Goal: Information Seeking & Learning: Learn about a topic

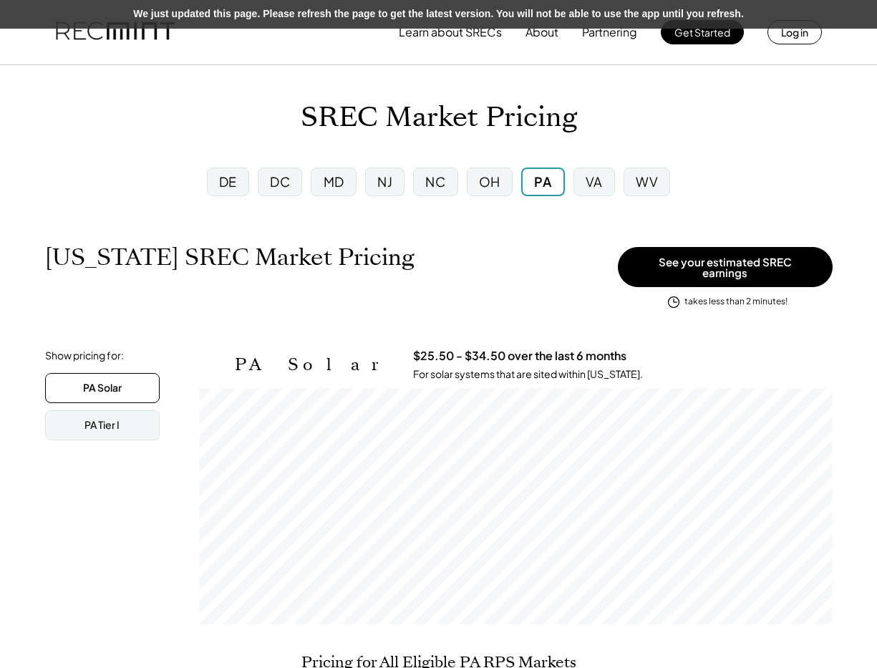
scroll to position [236, 633]
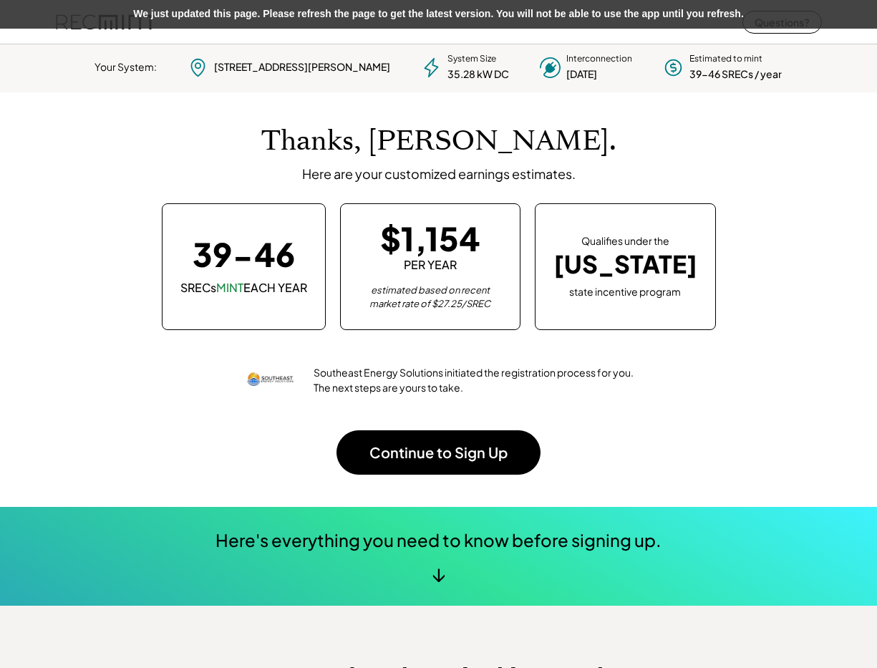
scroll to position [201, 399]
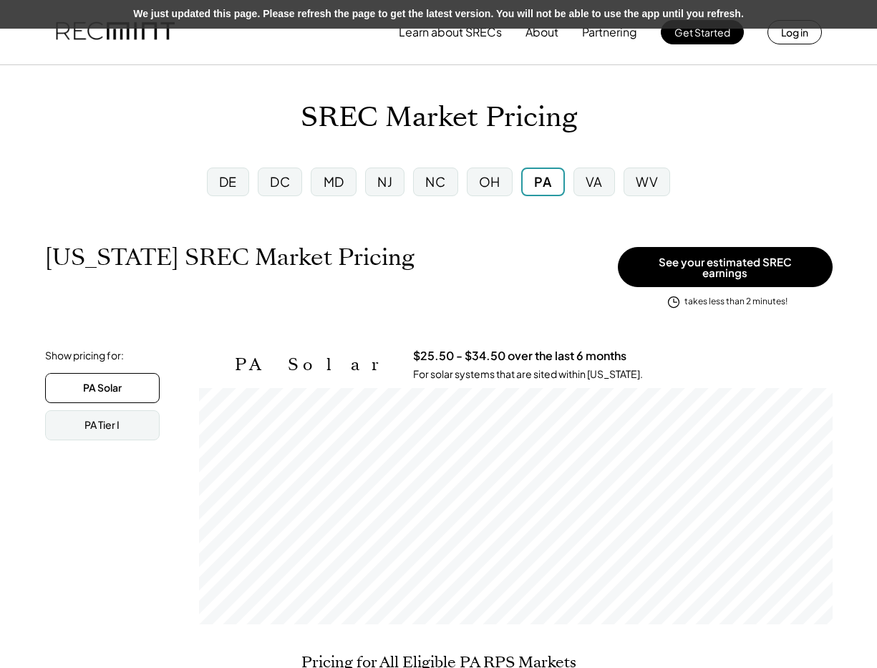
scroll to position [236, 633]
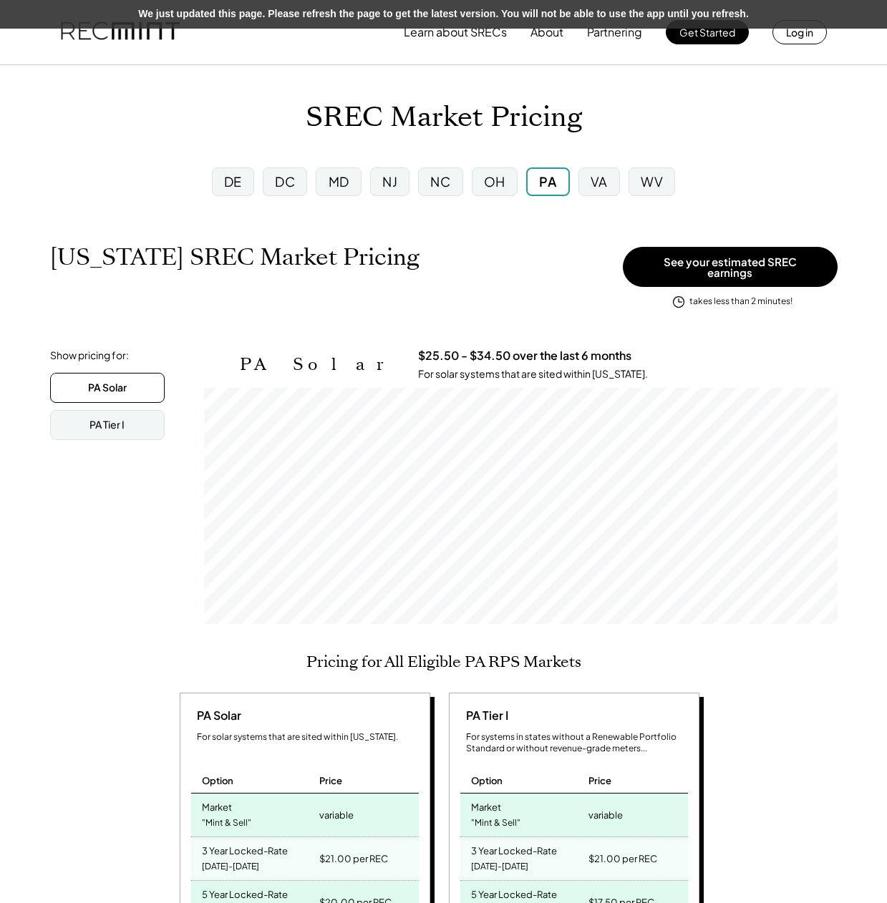
click at [598, 179] on div "VA" at bounding box center [598, 181] width 17 height 18
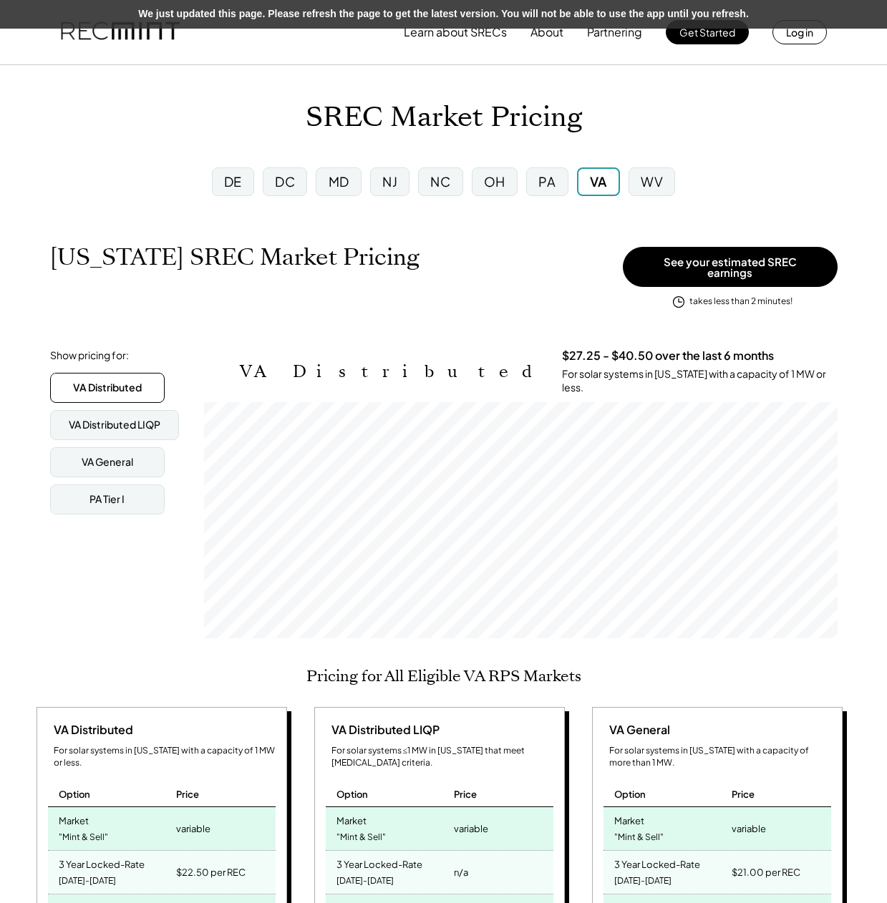
scroll to position [236, 633]
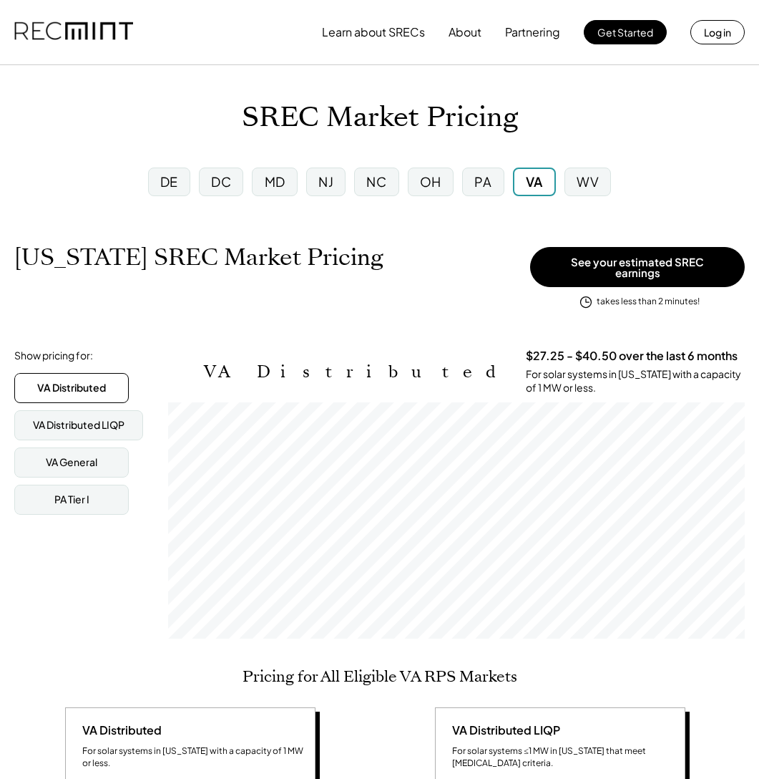
scroll to position [628, 0]
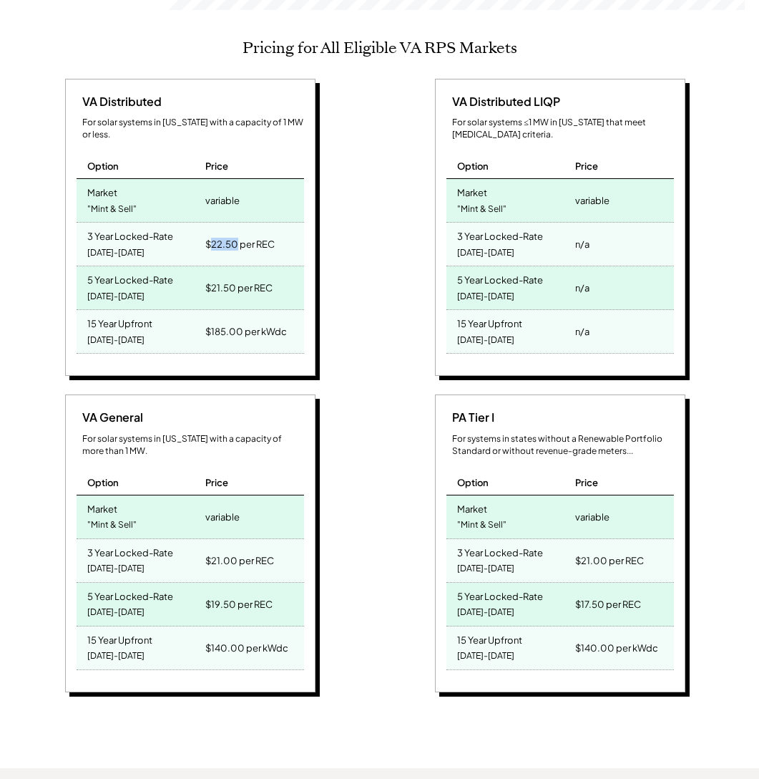
drag, startPoint x: 210, startPoint y: 219, endPoint x: 237, endPoint y: 220, distance: 26.5
click at [237, 234] on div "$22.50 per REC" at bounding box center [239, 244] width 69 height 20
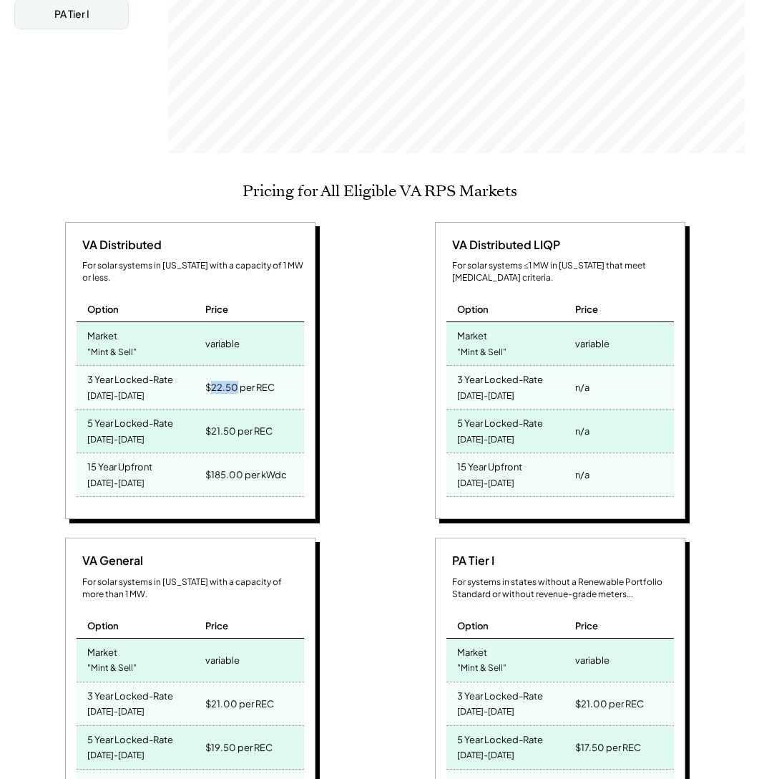
scroll to position [349, 0]
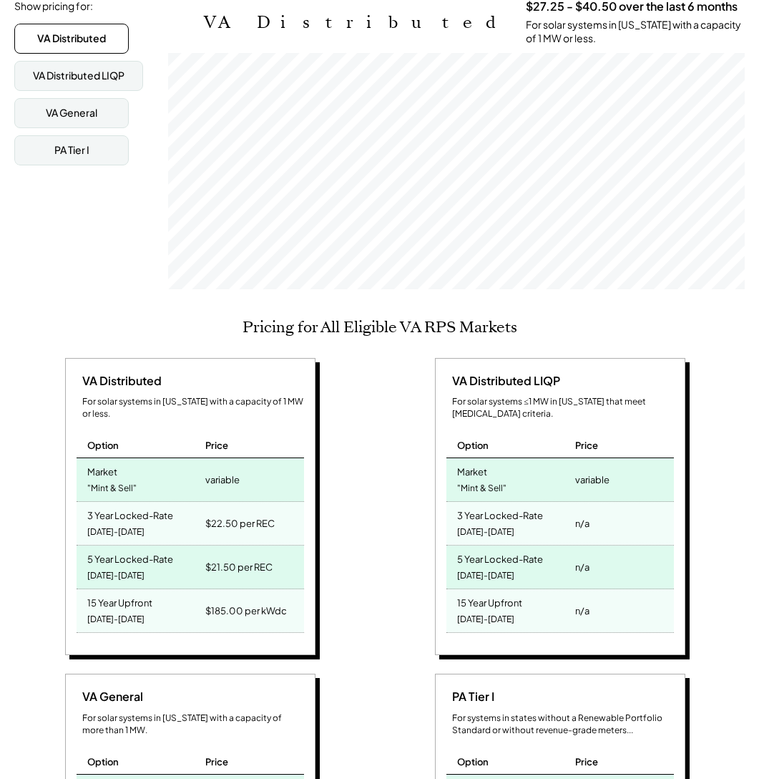
click at [253, 517] on div "$22.50 per REC" at bounding box center [253, 523] width 102 height 43
drag, startPoint x: 211, startPoint y: 546, endPoint x: 240, endPoint y: 542, distance: 28.9
click at [240, 557] on div "$21.50 per REC" at bounding box center [238, 567] width 67 height 20
click at [228, 557] on div "$21.50 per REC" at bounding box center [238, 567] width 67 height 20
click at [232, 600] on div "$185.00 per kWdc" at bounding box center [246, 610] width 82 height 20
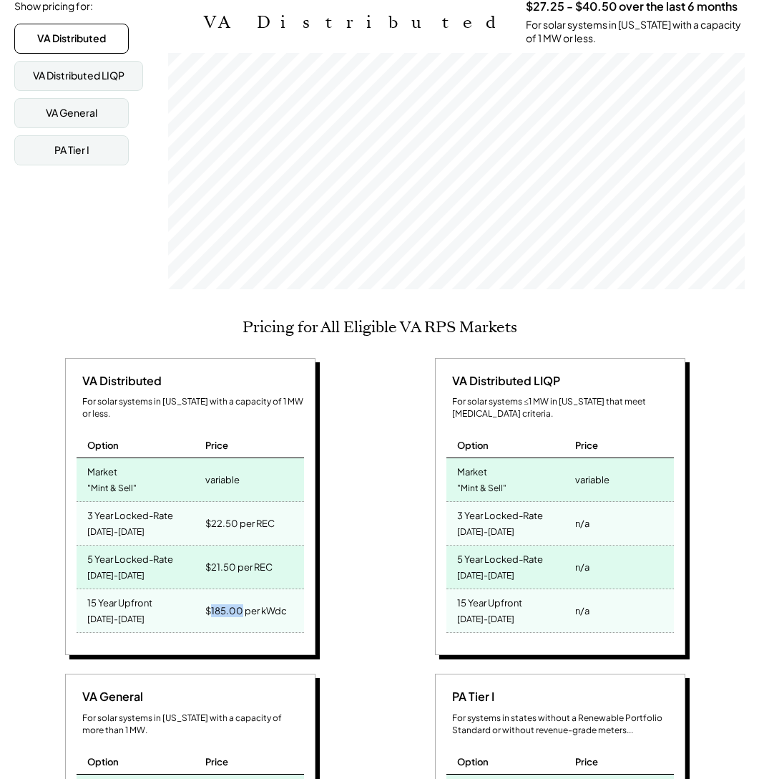
drag, startPoint x: 240, startPoint y: 587, endPoint x: 211, endPoint y: 589, distance: 29.4
click at [211, 600] on div "$185.00 per kWdc" at bounding box center [246, 610] width 82 height 20
drag, startPoint x: 263, startPoint y: 594, endPoint x: 271, endPoint y: 596, distance: 8.2
click at [271, 600] on div "$185.00 per kWdc" at bounding box center [246, 610] width 82 height 20
click at [272, 600] on div "$185.00 per kWdc" at bounding box center [246, 610] width 82 height 20
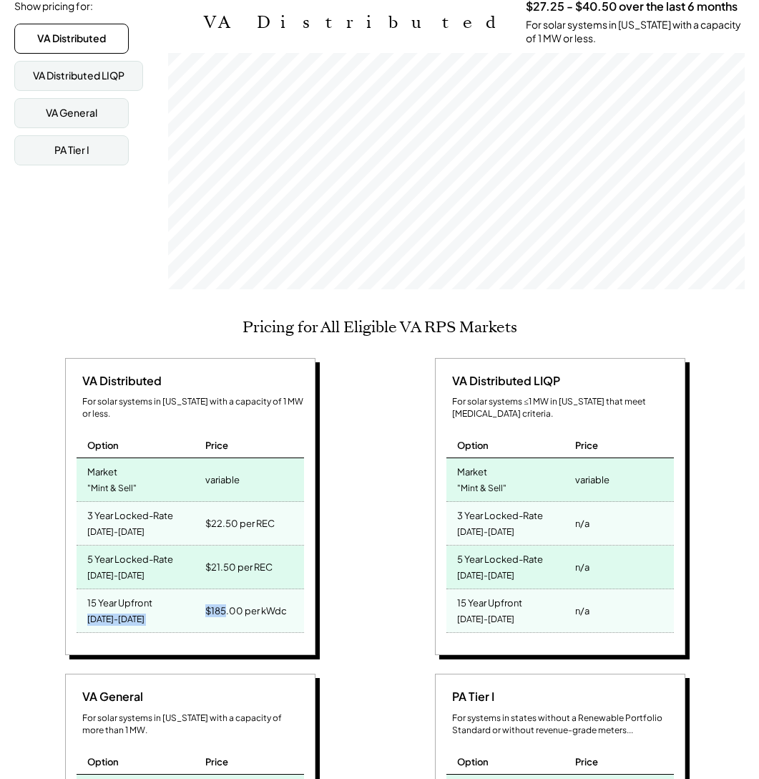
drag, startPoint x: 222, startPoint y: 587, endPoint x: 194, endPoint y: 595, distance: 29.2
click at [193, 595] on div "15 Year Upfront 2025-2039 $185.00 per kWdc" at bounding box center [191, 611] width 228 height 44
click at [224, 600] on div "$185.00 per kWdc" at bounding box center [246, 610] width 82 height 20
drag, startPoint x: 225, startPoint y: 584, endPoint x: 210, endPoint y: 588, distance: 16.1
click at [210, 600] on div "$185.00 per kWdc" at bounding box center [246, 610] width 82 height 20
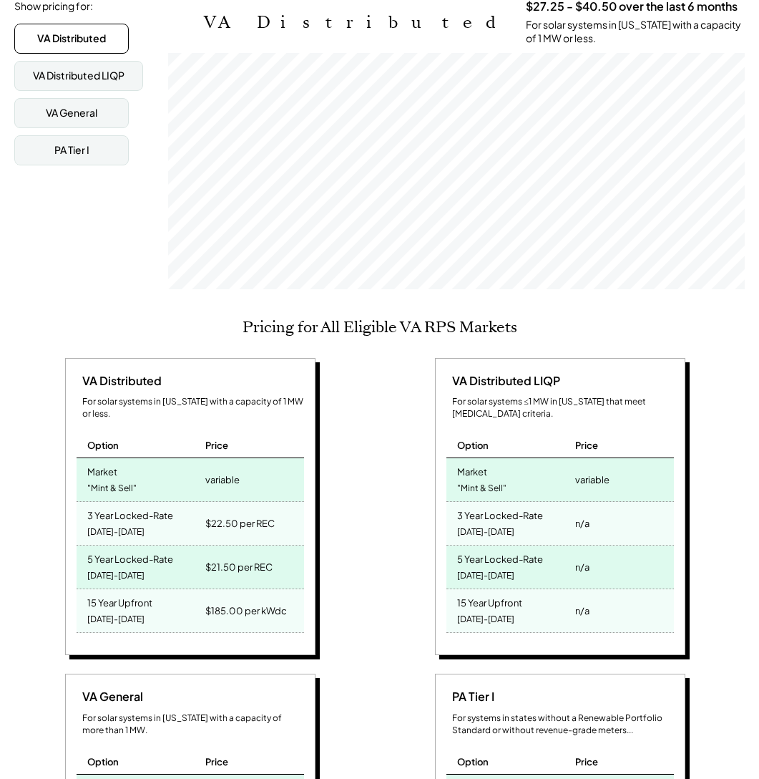
click at [248, 600] on div "$185.00 per kWdc" at bounding box center [246, 610] width 82 height 20
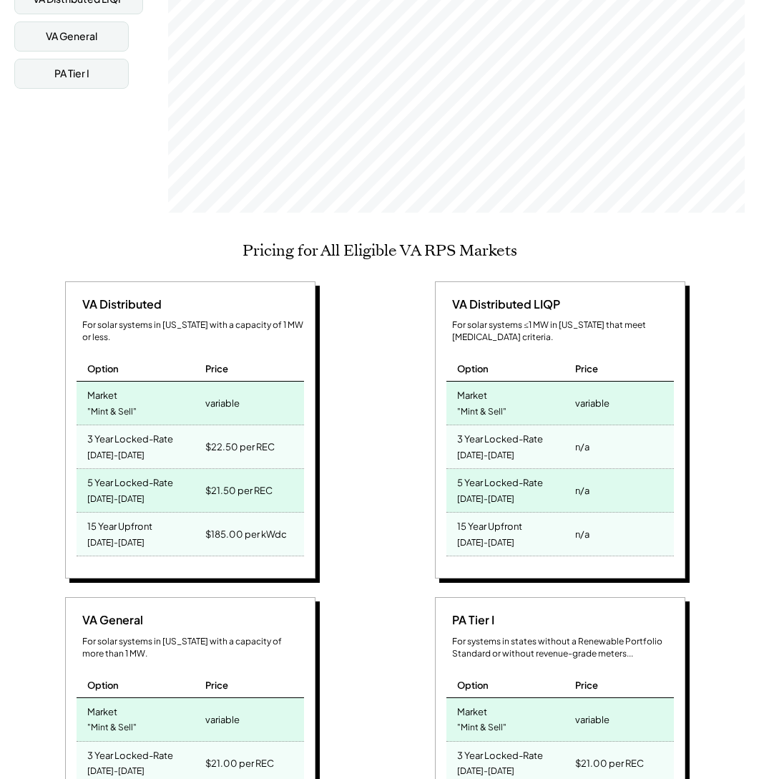
scroll to position [437, 0]
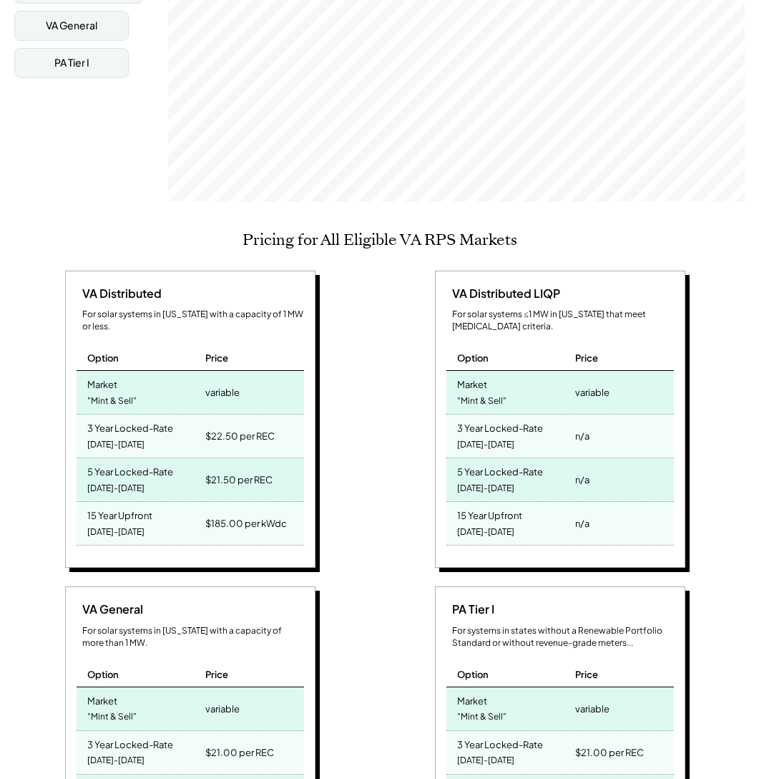
click at [204, 414] on div "$22.50 per REC" at bounding box center [253, 435] width 102 height 43
drag, startPoint x: 224, startPoint y: 414, endPoint x: 333, endPoint y: 411, distance: 108.8
click at [333, 411] on div "VA Distributed For solar systems in Virginia with a capacity of 1 MW or less. O…" at bounding box center [192, 422] width 356 height 302
drag, startPoint x: 207, startPoint y: 411, endPoint x: 344, endPoint y: 409, distance: 136.7
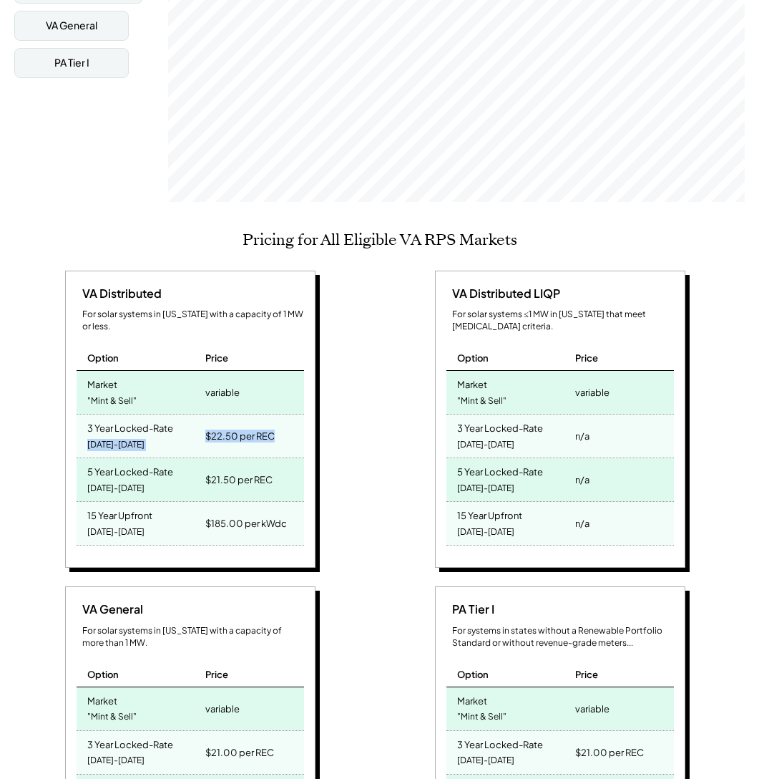
click at [344, 408] on div "VA Distributed For solar systems in Virginia with a capacity of 1 MW or less. O…" at bounding box center [192, 422] width 356 height 302
click at [273, 426] on div "$22.50 per REC" at bounding box center [239, 436] width 69 height 20
click at [379, 423] on div "VA Distributed For solar systems in Virginia with a capacity of 1 MW or less. O…" at bounding box center [377, 580] width 726 height 618
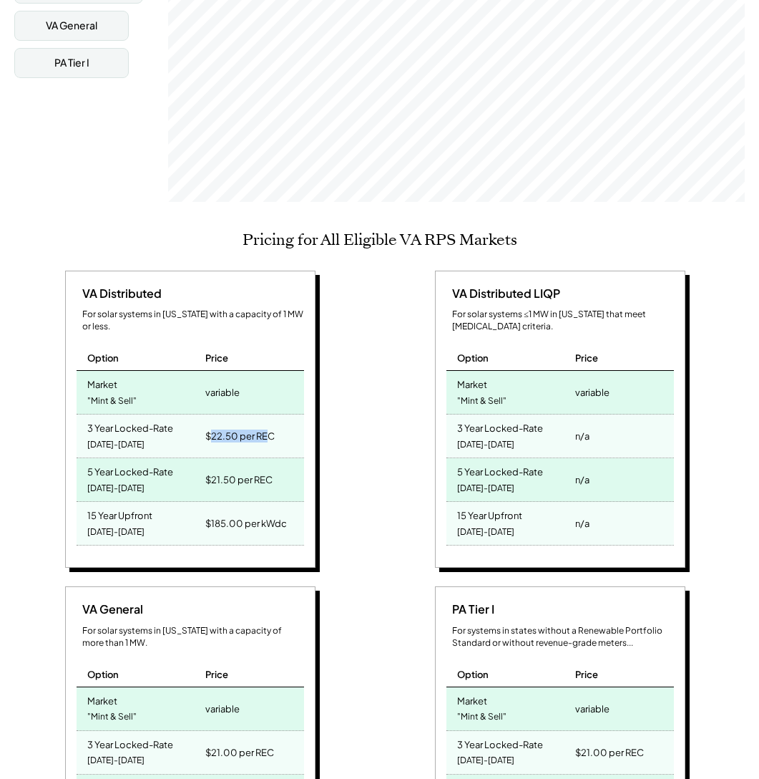
drag, startPoint x: 243, startPoint y: 411, endPoint x: 270, endPoint y: 413, distance: 27.2
click at [270, 426] on div "$22.50 per REC" at bounding box center [239, 436] width 69 height 20
click at [271, 426] on div "$22.50 per REC" at bounding box center [239, 436] width 69 height 20
click at [277, 414] on div "$22.50 per REC" at bounding box center [253, 435] width 102 height 43
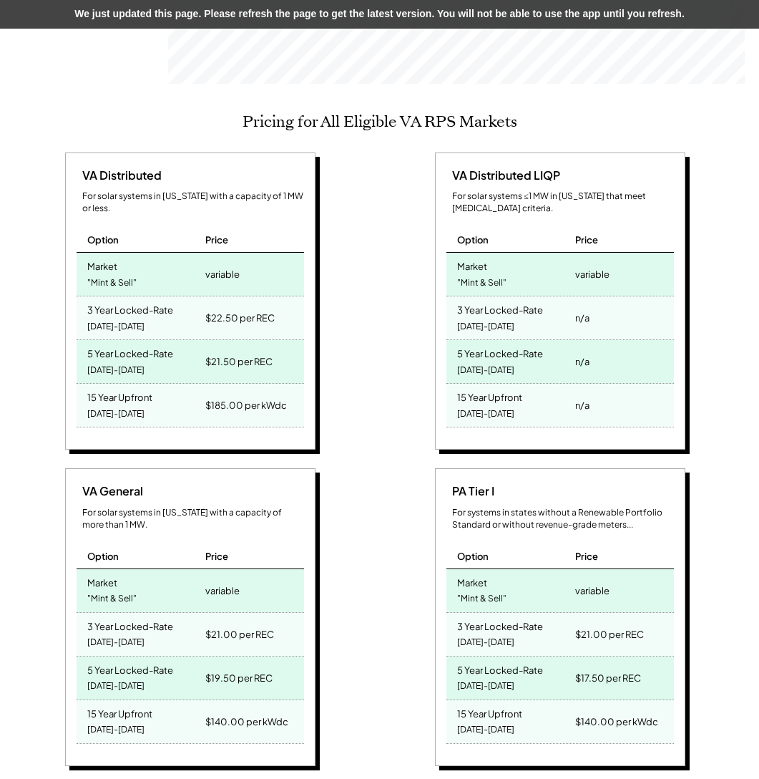
scroll to position [0, 0]
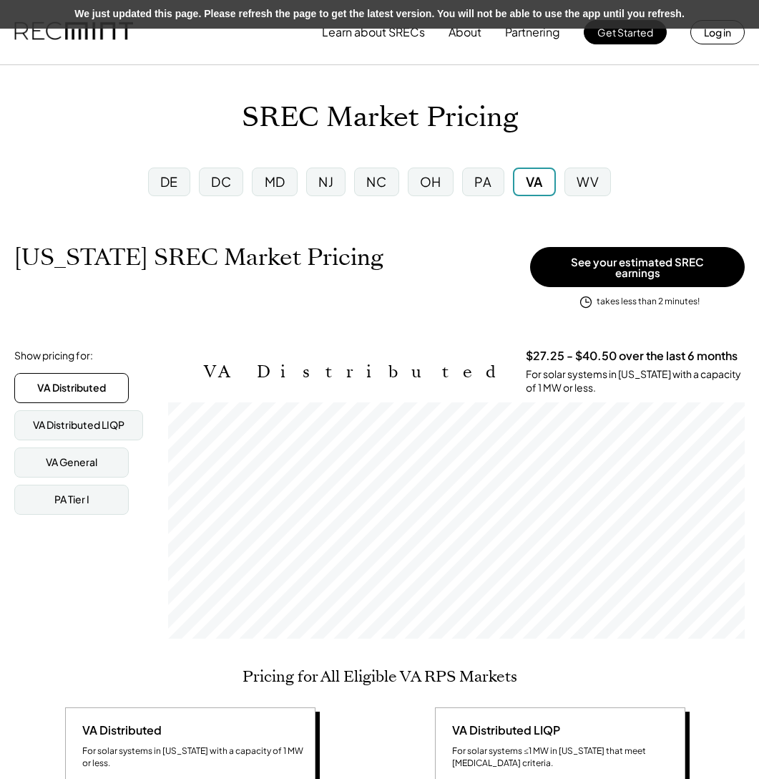
click at [431, 297] on div "Virginia SREC Market Pricing View other state pricing" at bounding box center [268, 271] width 509 height 57
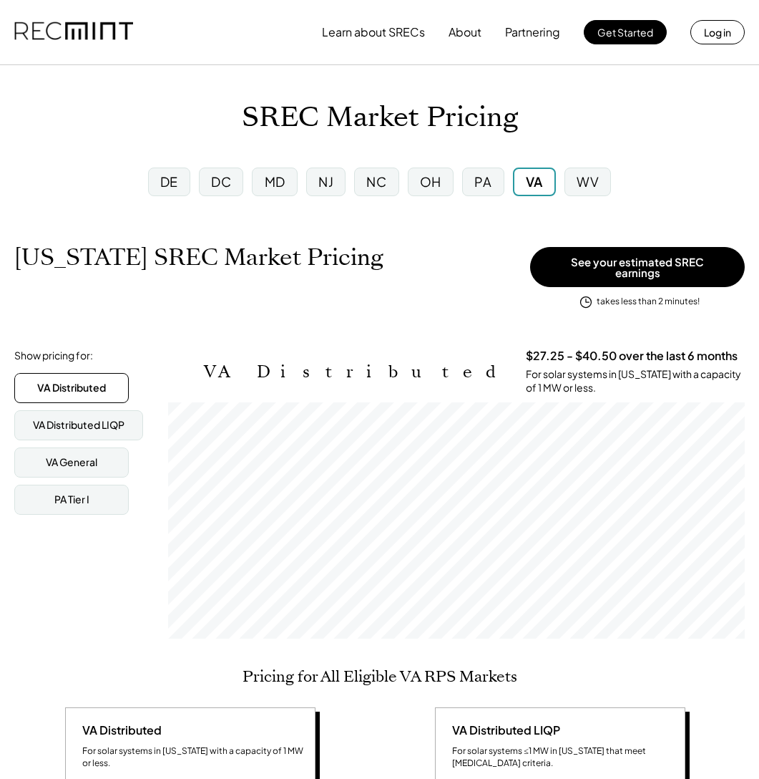
scroll to position [236, 577]
click at [608, 46] on div "Learn about SRECs About Partnering Get Started Log in" at bounding box center [533, 32] width 423 height 29
click at [610, 38] on button "Get Started" at bounding box center [625, 32] width 83 height 24
drag, startPoint x: 345, startPoint y: 347, endPoint x: 529, endPoint y: 354, distance: 184.0
click at [529, 354] on h3 "$27.25 - $40.50 over the last 6 months" at bounding box center [632, 356] width 212 height 15
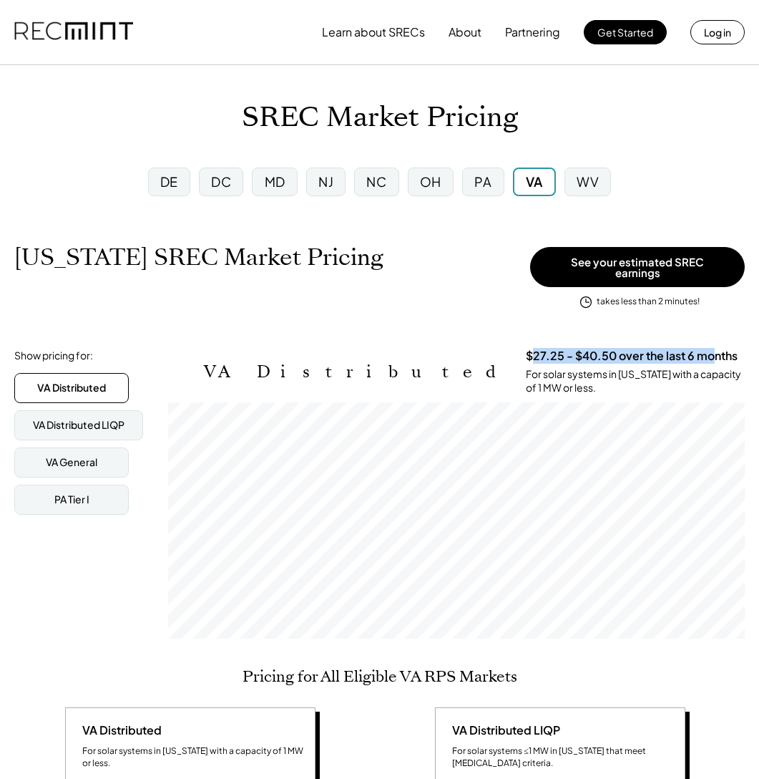
click at [529, 354] on h3 "$27.25 - $40.50 over the last 6 months" at bounding box center [632, 356] width 212 height 15
click at [545, 349] on h3 "$27.25 - $40.50 over the last 6 months" at bounding box center [632, 356] width 212 height 15
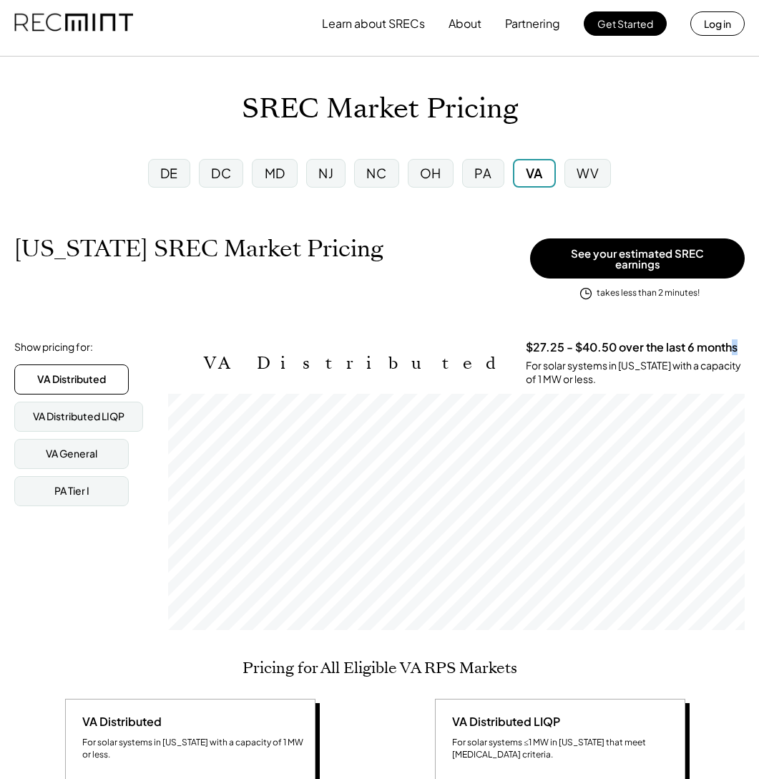
scroll to position [28, 0]
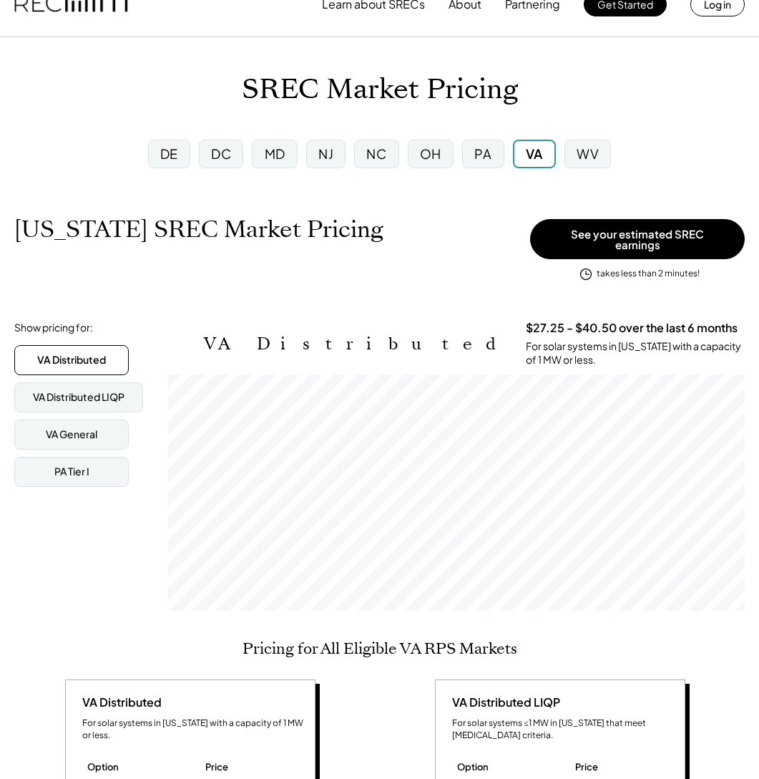
click at [537, 321] on h3 "$27.25 - $40.50 over the last 6 months" at bounding box center [632, 328] width 212 height 15
drag, startPoint x: 348, startPoint y: 317, endPoint x: 379, endPoint y: 314, distance: 30.9
click at [526, 321] on h3 "$27.25 - $40.50 over the last 6 months" at bounding box center [632, 328] width 212 height 15
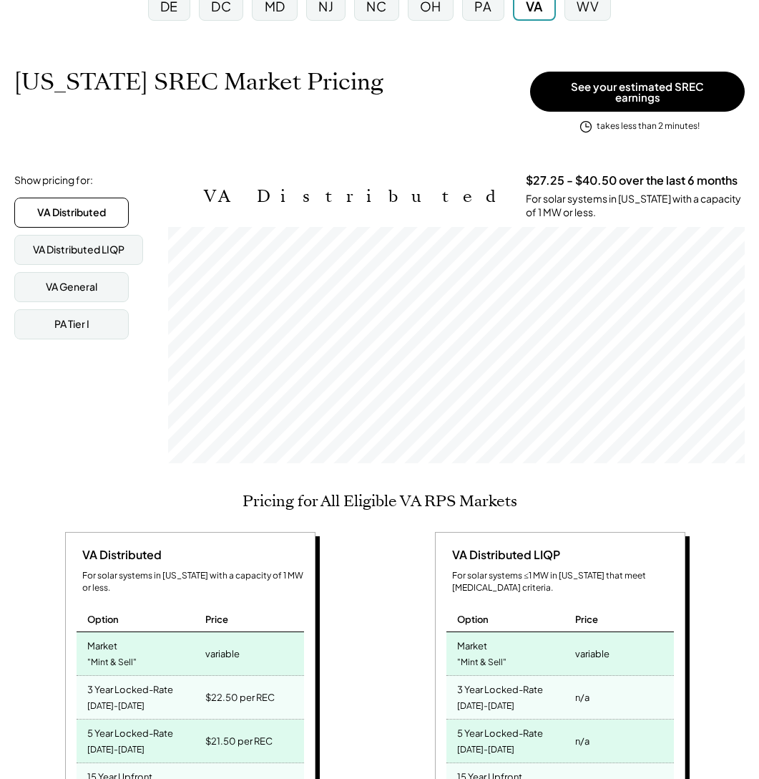
scroll to position [255, 0]
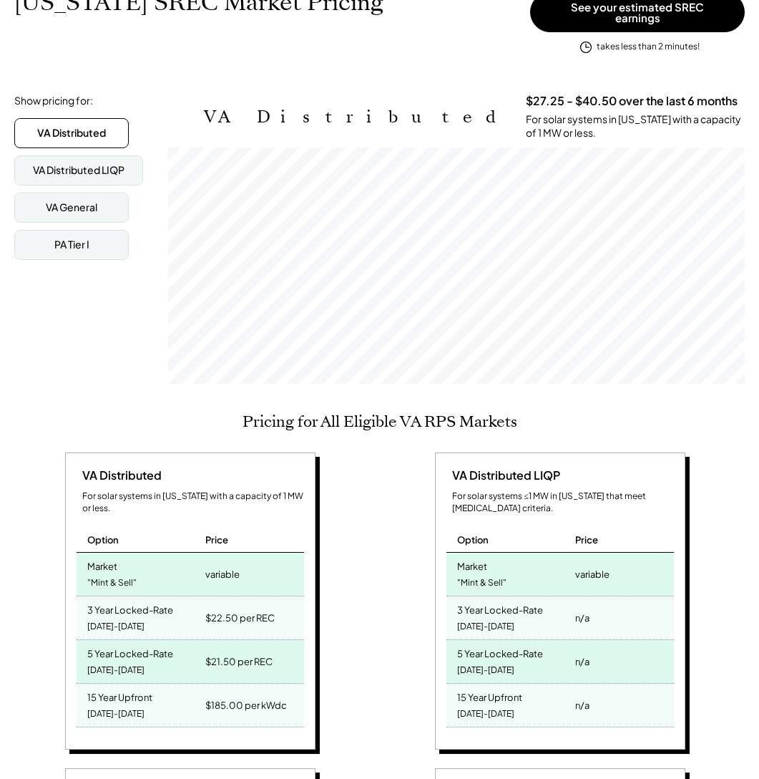
click at [251, 412] on h2 "Pricing for All Eligible VA RPS Markets" at bounding box center [380, 421] width 275 height 19
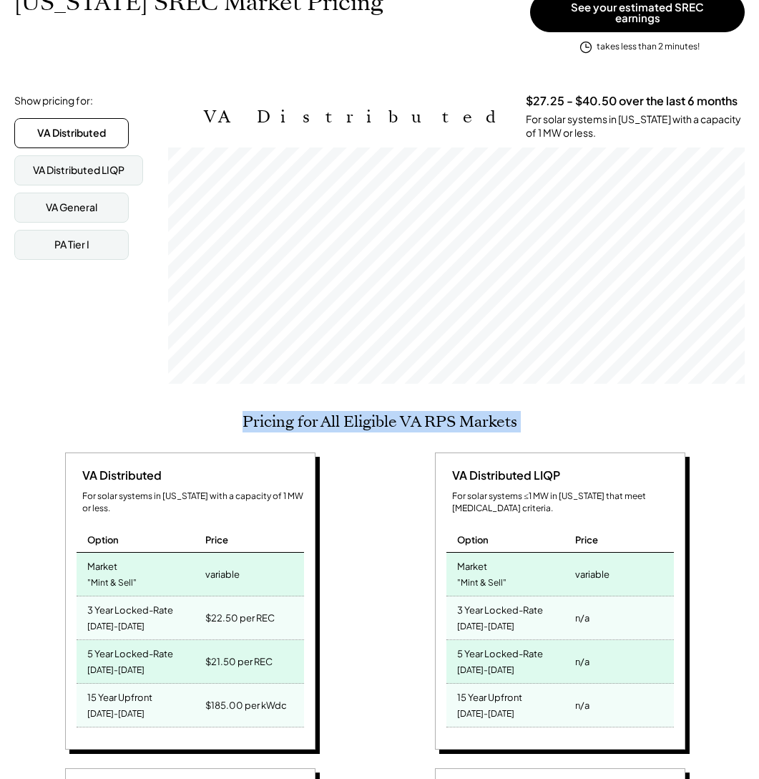
click at [250, 412] on h2 "Pricing for All Eligible VA RPS Markets" at bounding box center [380, 421] width 275 height 19
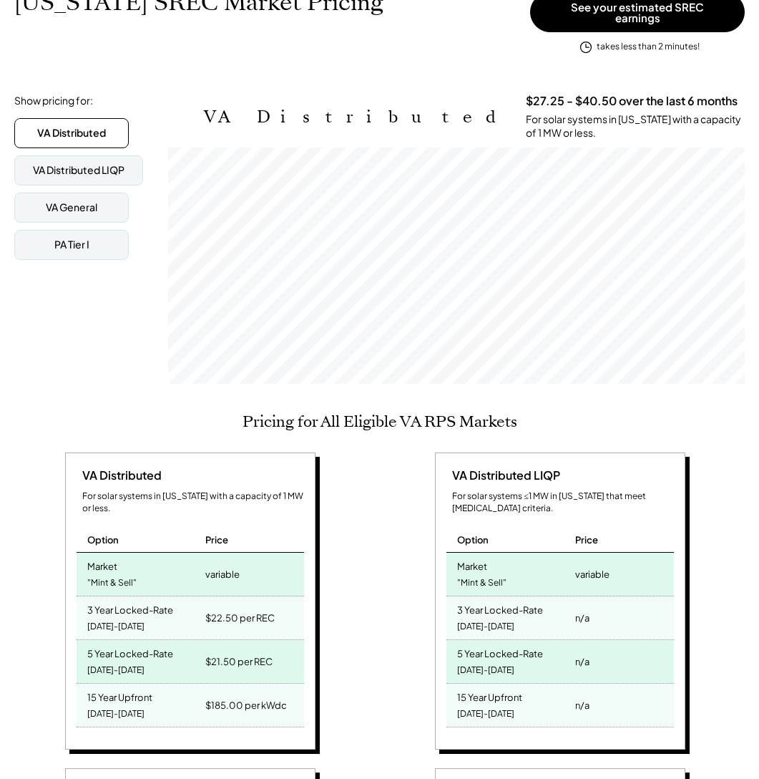
click at [409, 452] on div "VA Distributed LIQP For solar systems ≤1 MW in Virginia that meet low-income cr…" at bounding box center [563, 603] width 356 height 302
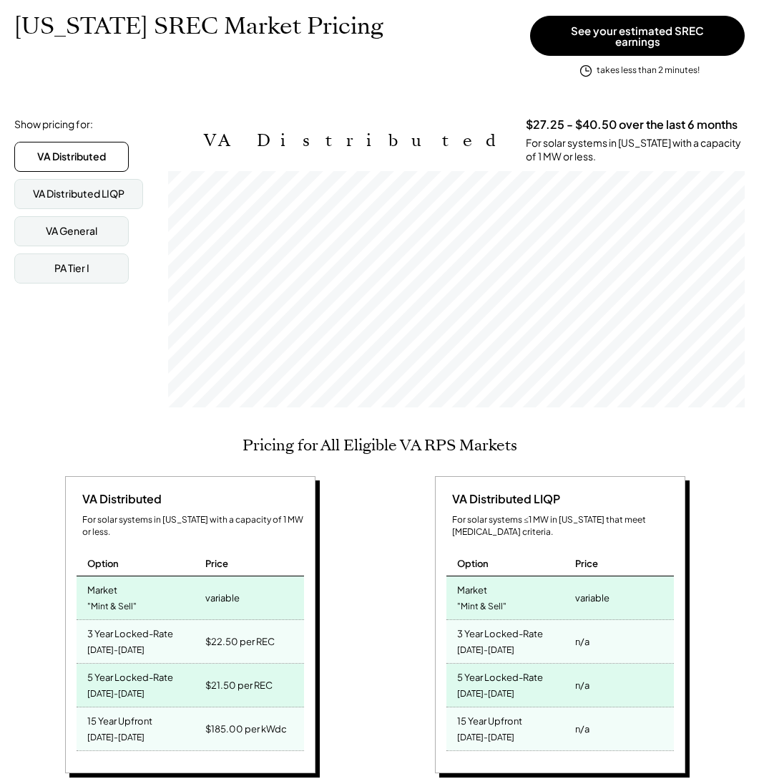
click at [396, 436] on h2 "Pricing for All Eligible VA RPS Markets" at bounding box center [380, 445] width 275 height 19
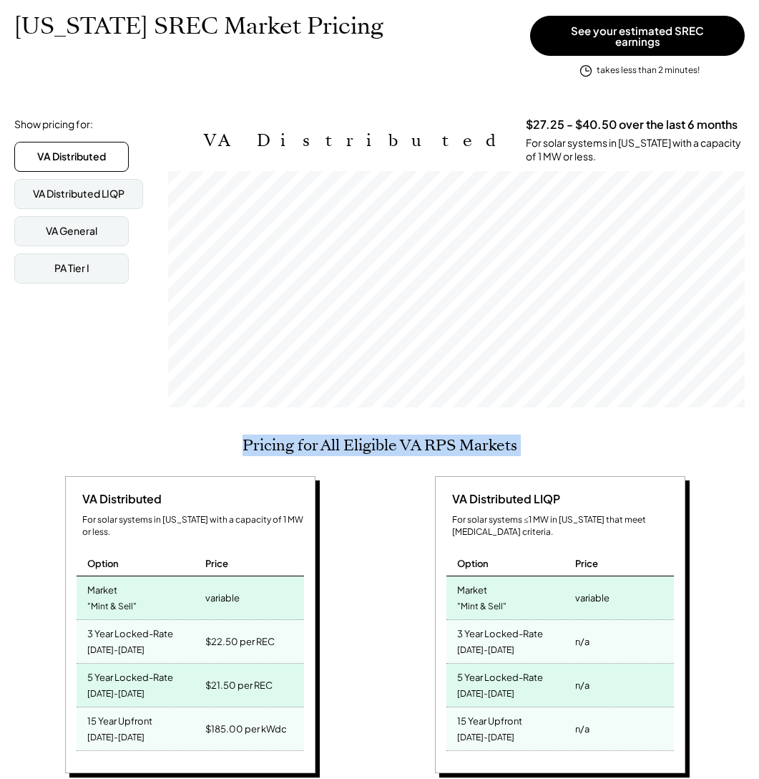
click at [396, 436] on h2 "Pricing for All Eligible VA RPS Markets" at bounding box center [380, 445] width 275 height 19
click at [462, 437] on div "Pricing for All Eligible VA RPS Markets VA Distributed For solar systems in Vir…" at bounding box center [379, 772] width 731 height 672
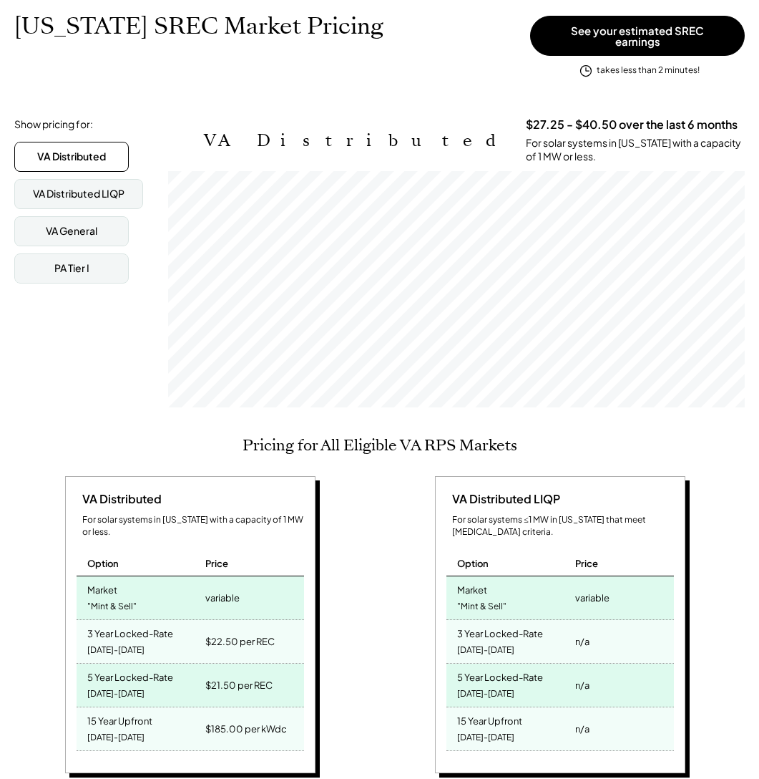
scroll to position [206, 0]
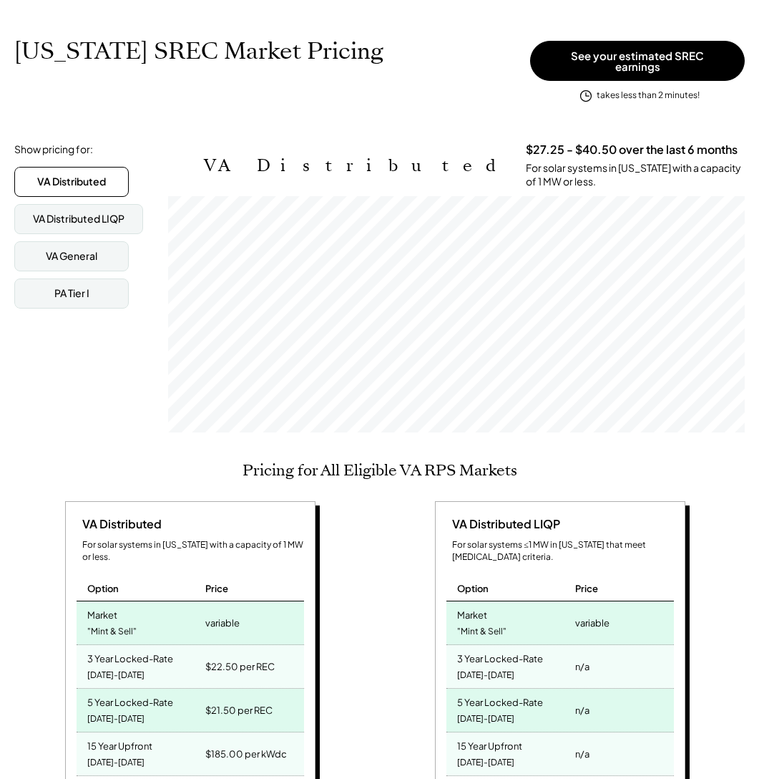
click at [376, 461] on h2 "Pricing for All Eligible VA RPS Markets" at bounding box center [380, 470] width 275 height 19
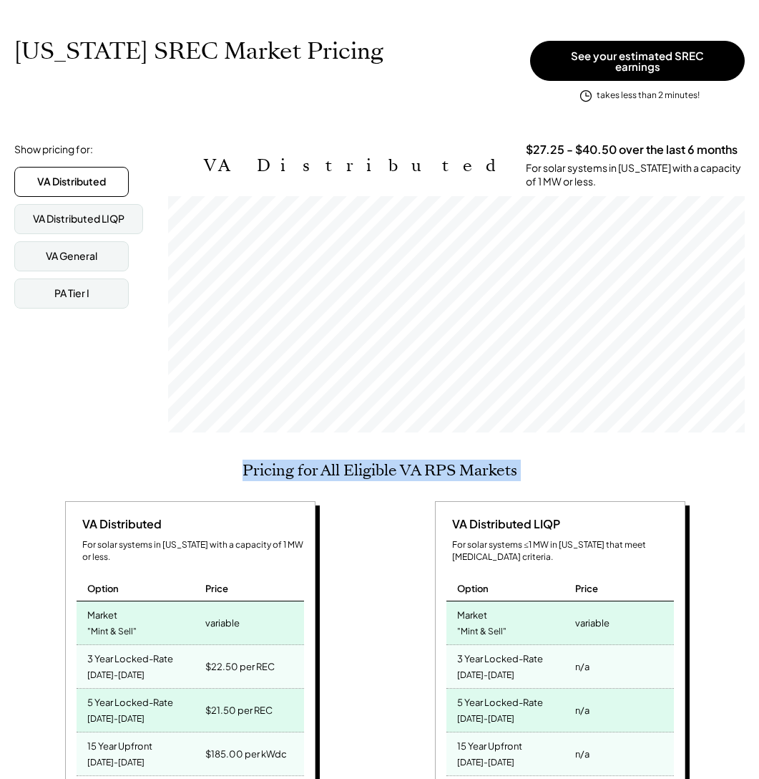
click at [376, 461] on h2 "Pricing for All Eligible VA RPS Markets" at bounding box center [380, 470] width 275 height 19
click at [375, 461] on h2 "Pricing for All Eligible VA RPS Markets" at bounding box center [380, 470] width 275 height 19
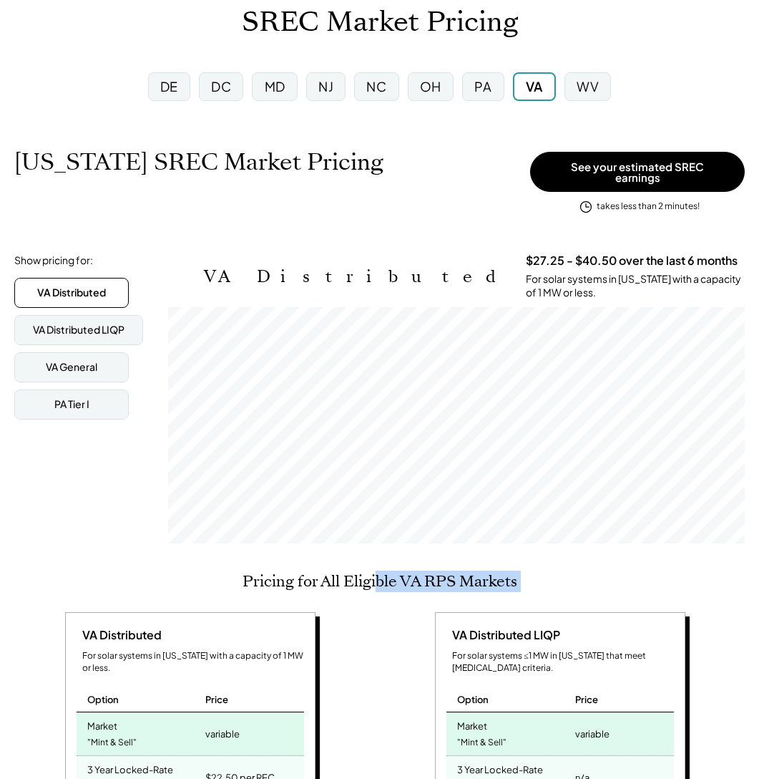
scroll to position [71, 0]
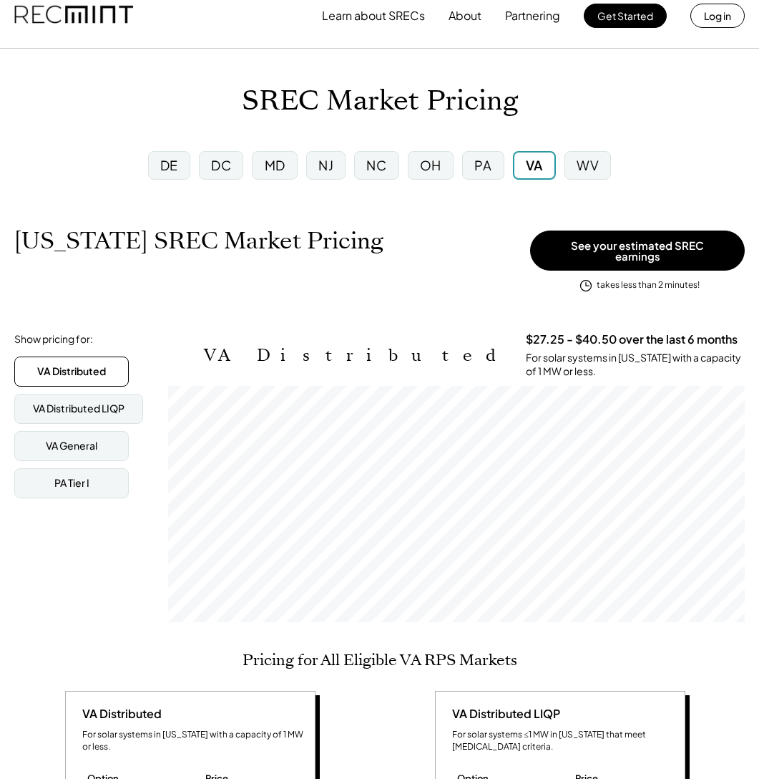
scroll to position [0, 0]
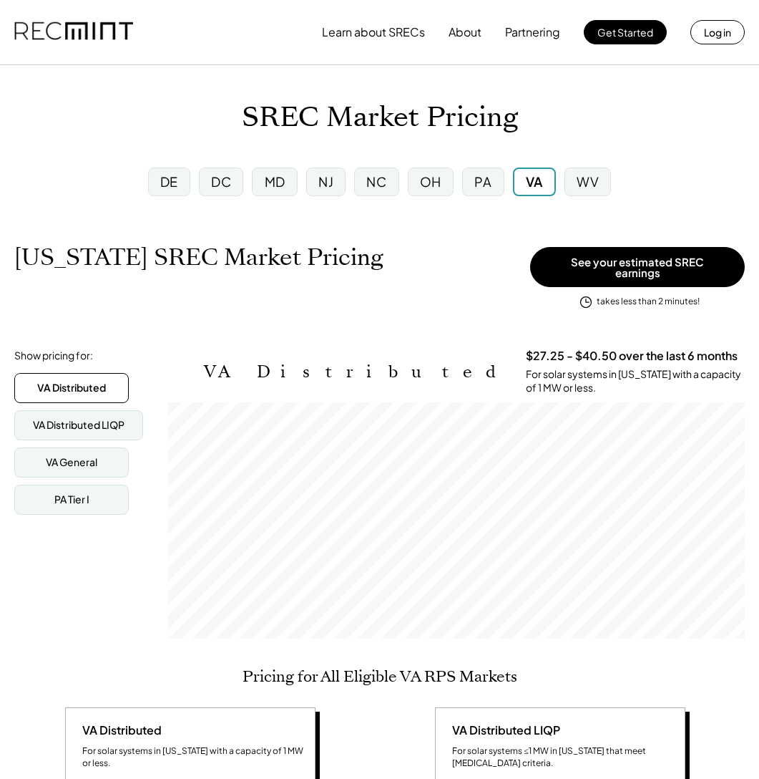
click at [75, 30] on img at bounding box center [73, 32] width 119 height 49
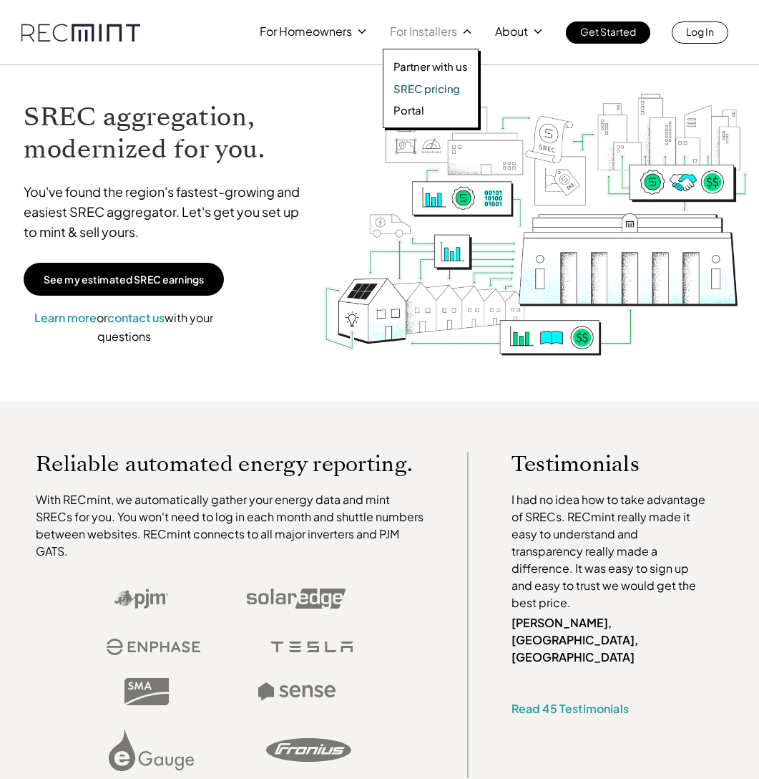
click at [432, 80] on div "Partner with us SREC pricing Portal" at bounding box center [431, 88] width 96 height 79
click at [433, 86] on p "SREC pricing" at bounding box center [427, 89] width 67 height 14
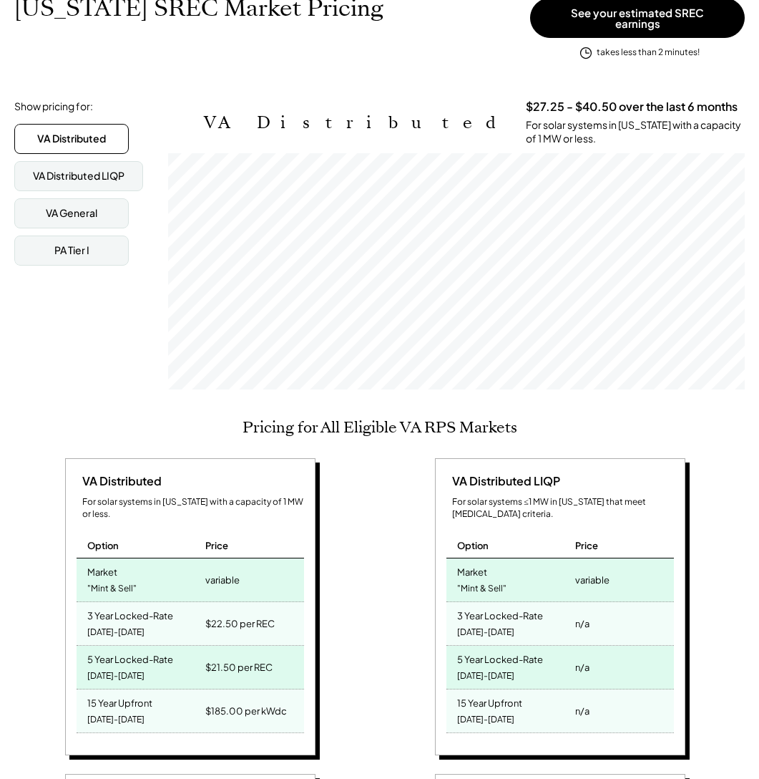
scroll to position [248, 0]
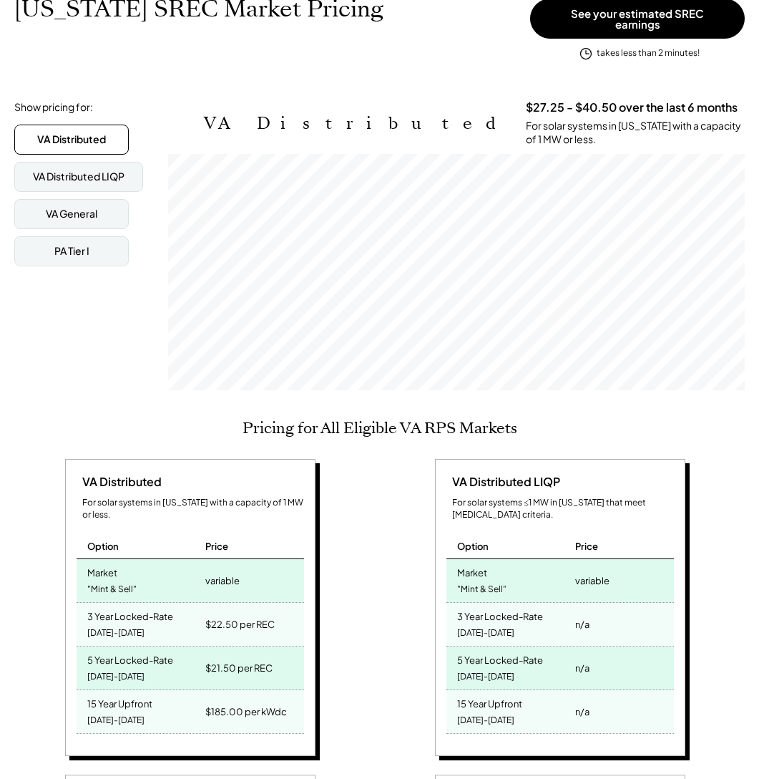
click at [389, 419] on h2 "Pricing for All Eligible VA RPS Markets" at bounding box center [380, 428] width 275 height 19
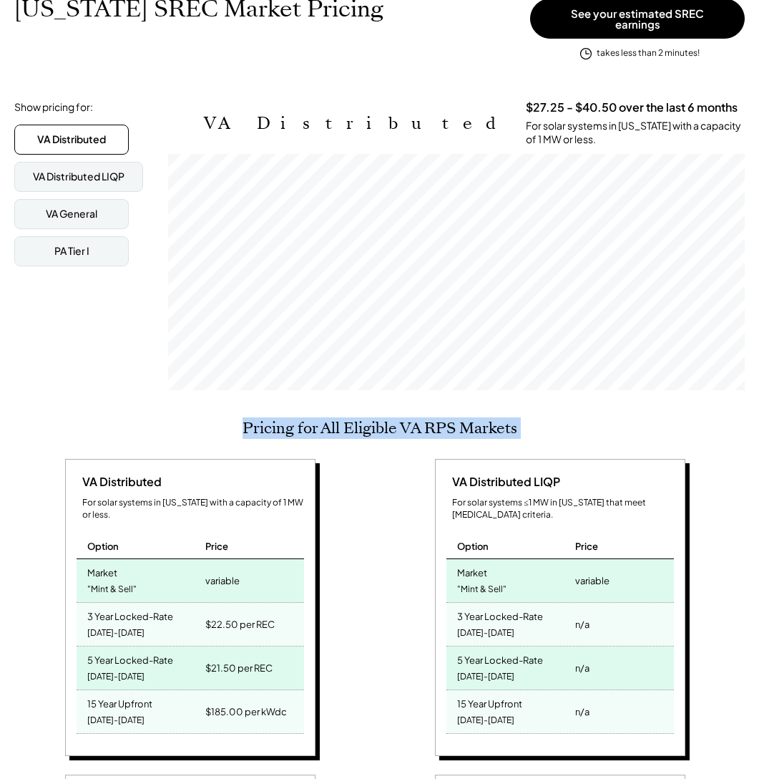
click at [389, 419] on h2 "Pricing for All Eligible VA RPS Markets" at bounding box center [380, 428] width 275 height 19
click at [400, 419] on h2 "Pricing for All Eligible VA RPS Markets" at bounding box center [380, 428] width 275 height 19
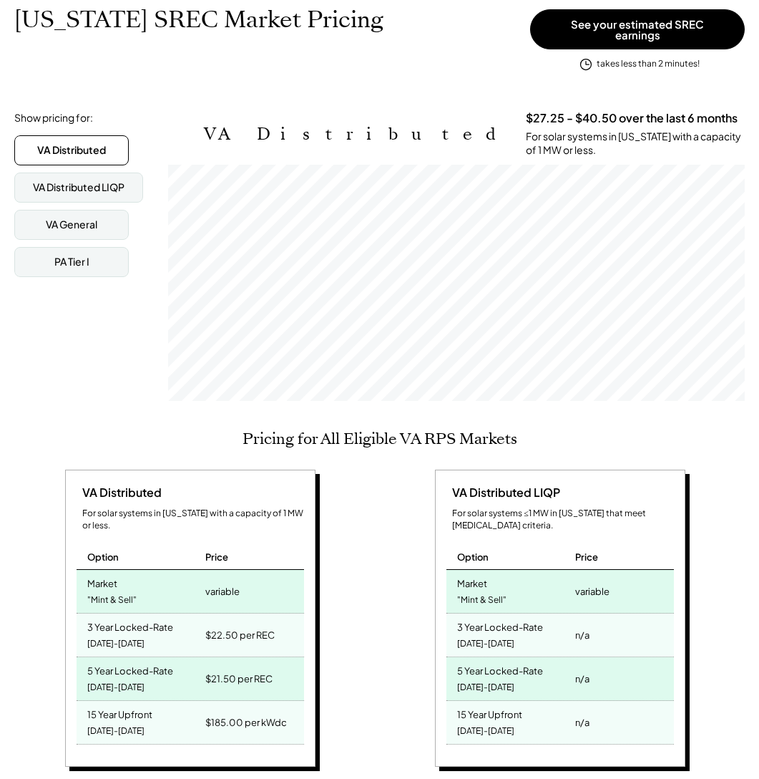
scroll to position [221, 0]
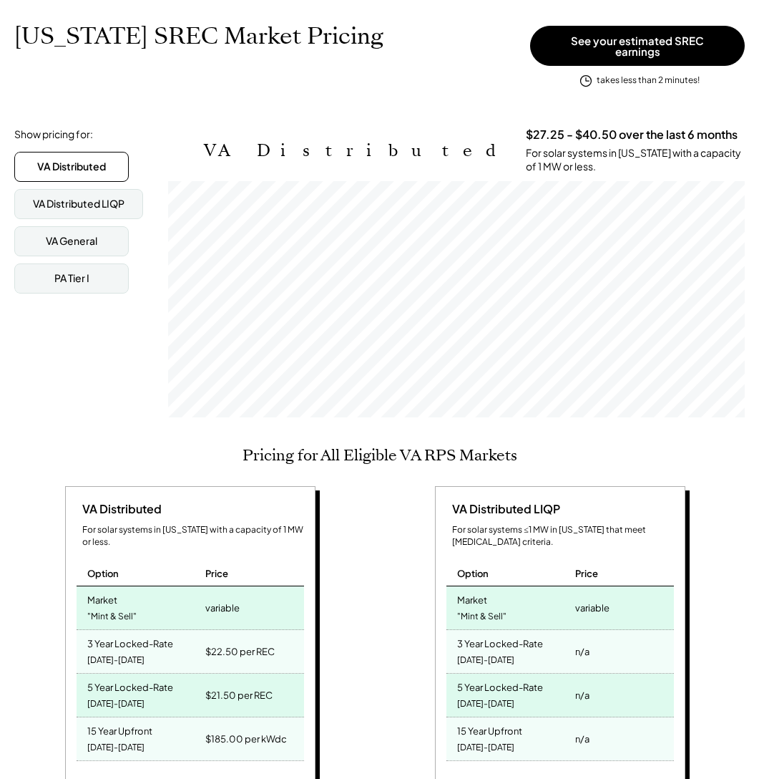
click at [411, 446] on h2 "Pricing for All Eligible VA RPS Markets" at bounding box center [380, 455] width 275 height 19
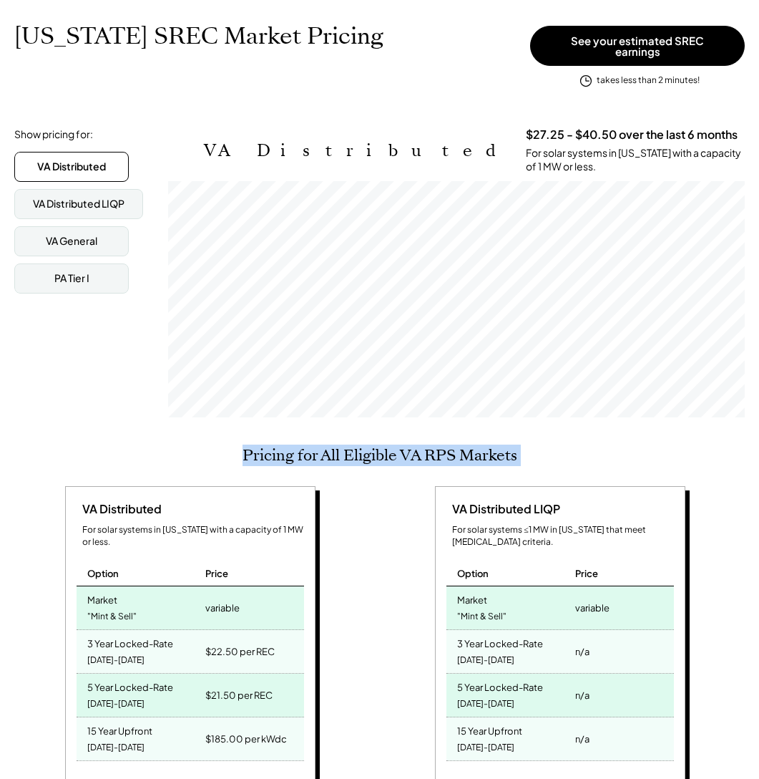
click at [411, 446] on h2 "Pricing for All Eligible VA RPS Markets" at bounding box center [380, 455] width 275 height 19
click at [414, 446] on h2 "Pricing for All Eligible VA RPS Markets" at bounding box center [380, 455] width 275 height 19
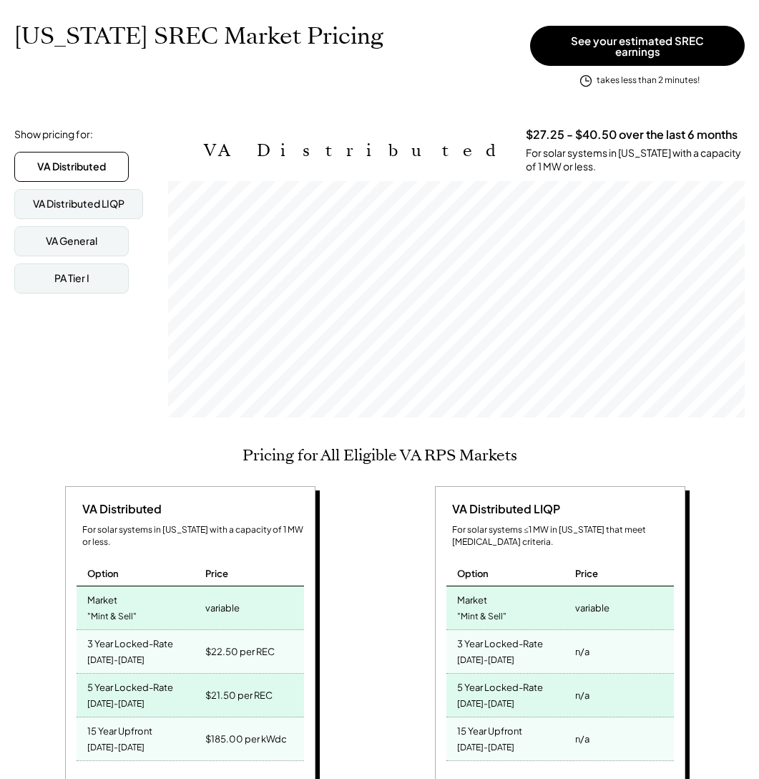
click at [464, 446] on h2 "Pricing for All Eligible VA RPS Markets" at bounding box center [380, 455] width 275 height 19
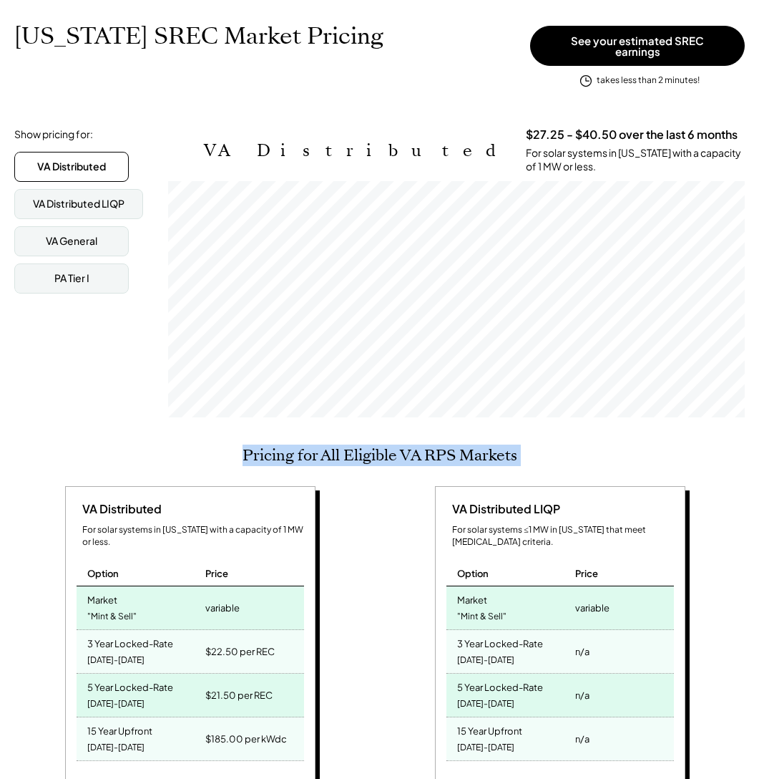
click at [464, 446] on h2 "Pricing for All Eligible VA RPS Markets" at bounding box center [380, 455] width 275 height 19
click at [380, 446] on h2 "Pricing for All Eligible VA RPS Markets" at bounding box center [380, 455] width 275 height 19
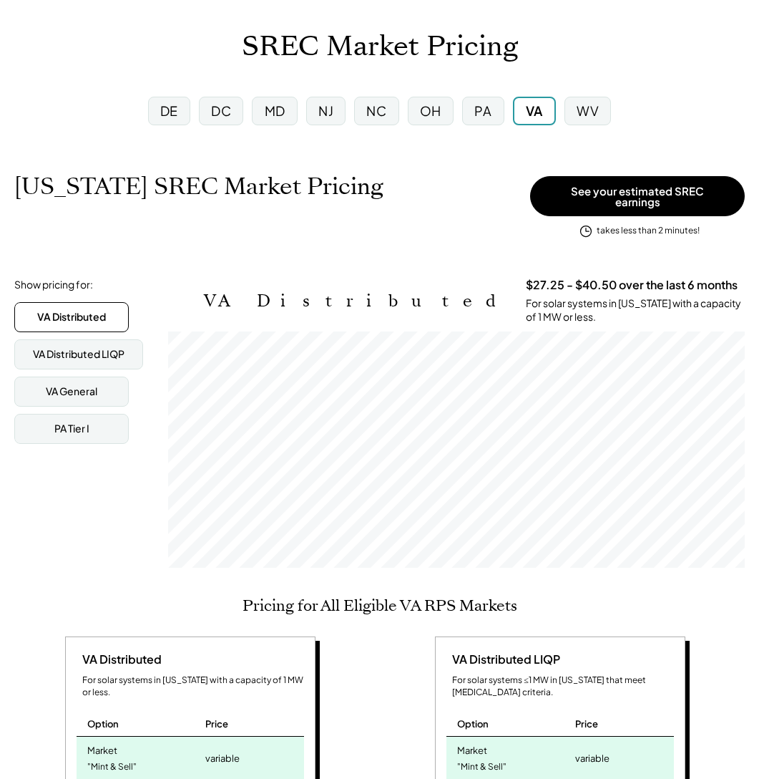
scroll to position [0, 0]
